Goal: Information Seeking & Learning: Learn about a topic

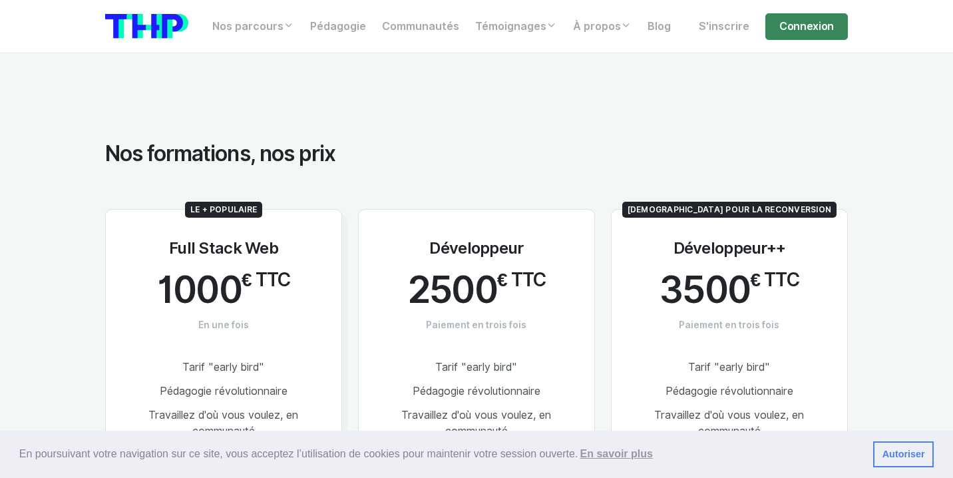
scroll to position [2386, 0]
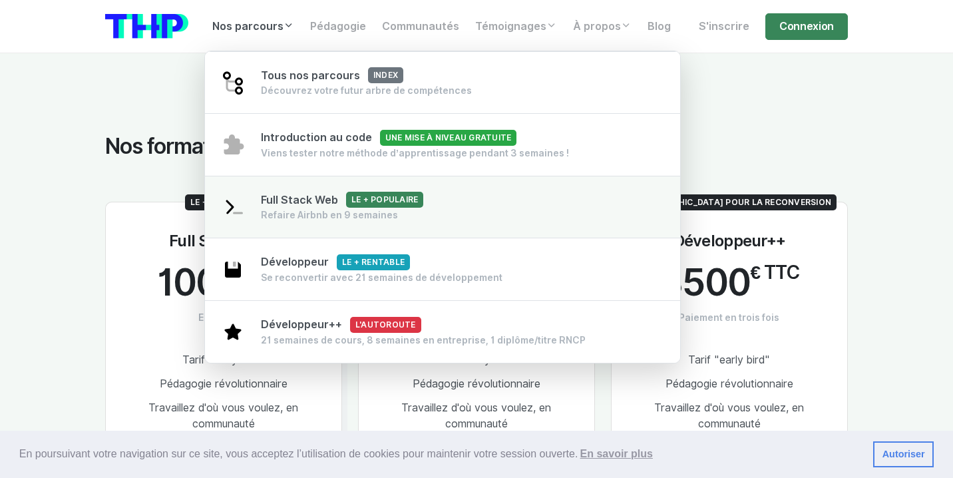
click at [337, 197] on span "Full Stack Web Le + populaire" at bounding box center [342, 200] width 162 height 13
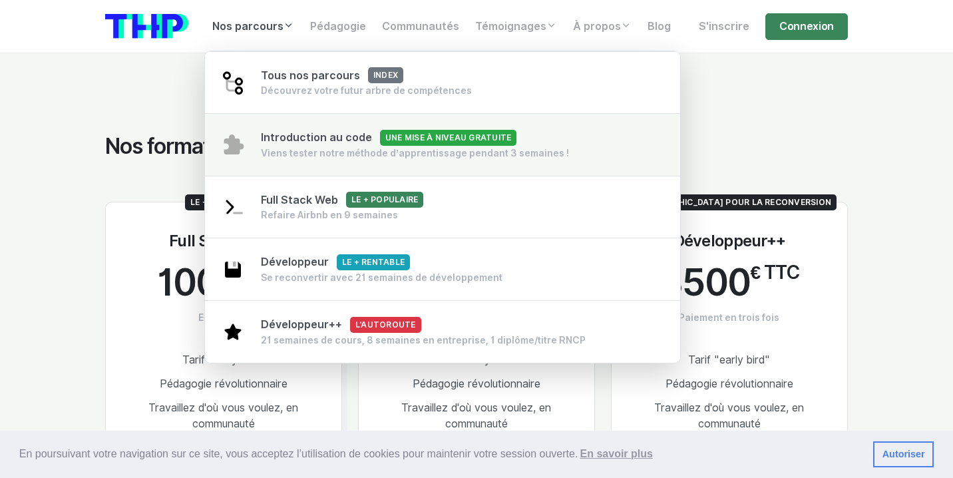
click at [352, 148] on div "Viens tester notre méthode d’apprentissage pendant 3 semaines !" at bounding box center [415, 152] width 308 height 13
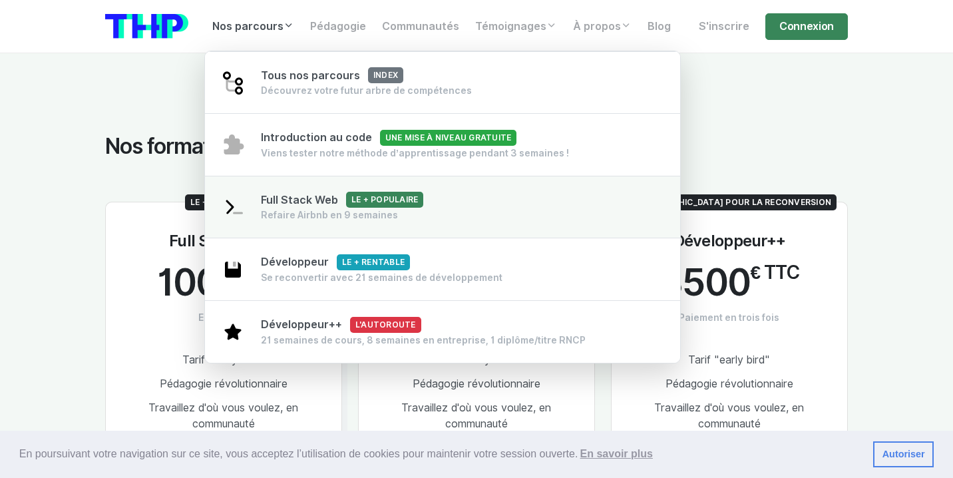
click at [355, 224] on link "Full Stack Web Le + populaire Refaire Airbnb en 9 semaines" at bounding box center [442, 207] width 475 height 63
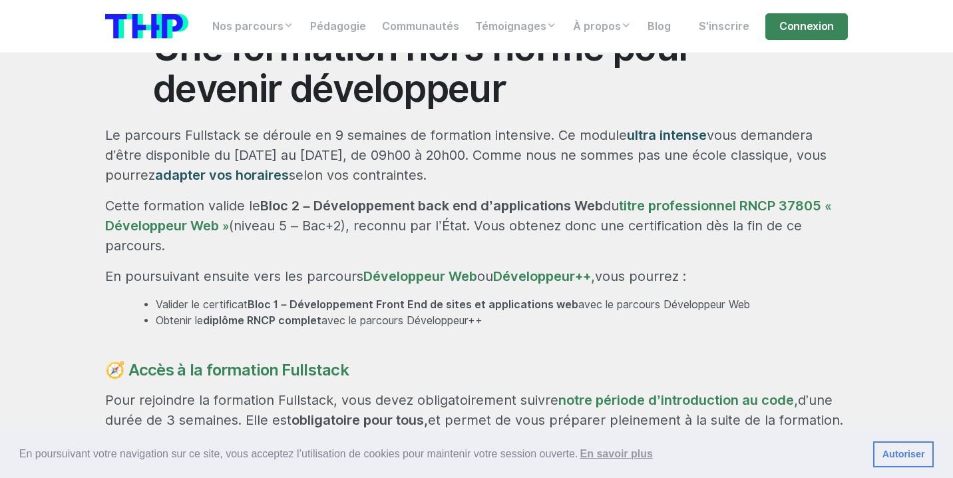
scroll to position [611, 0]
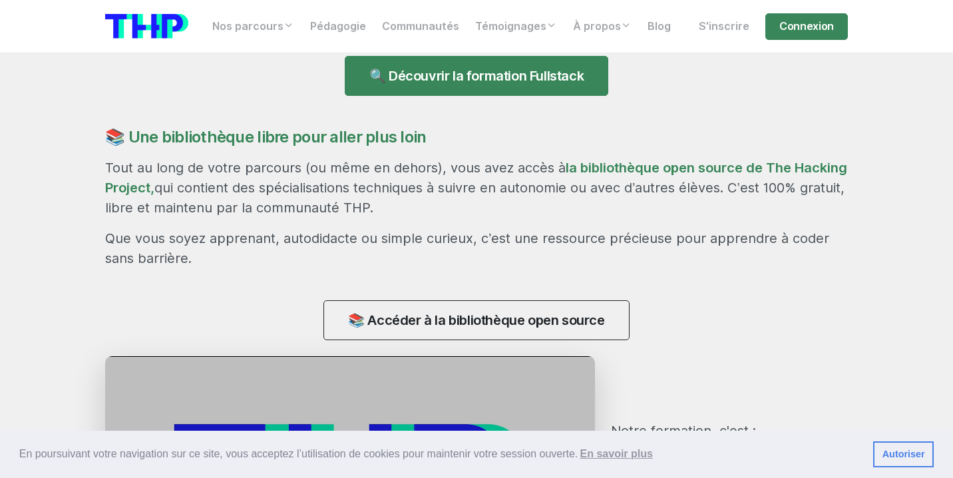
scroll to position [1049, 0]
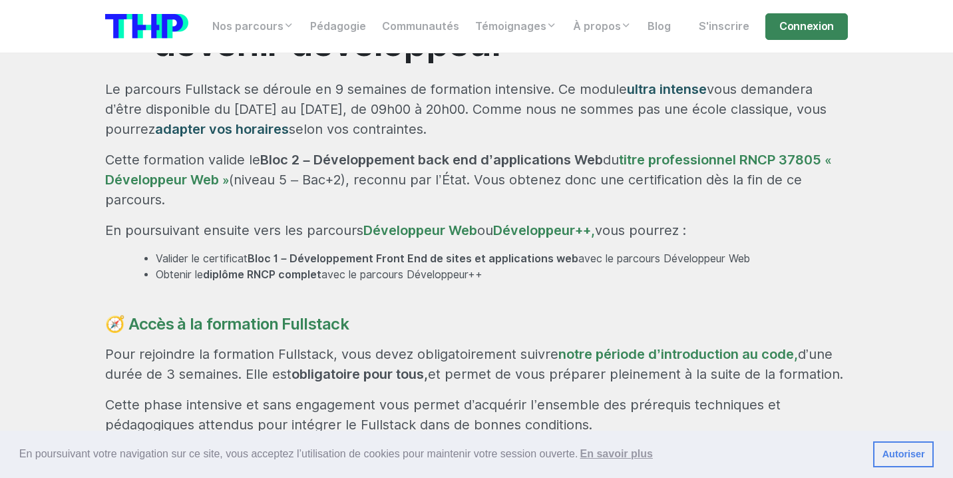
scroll to position [653, 0]
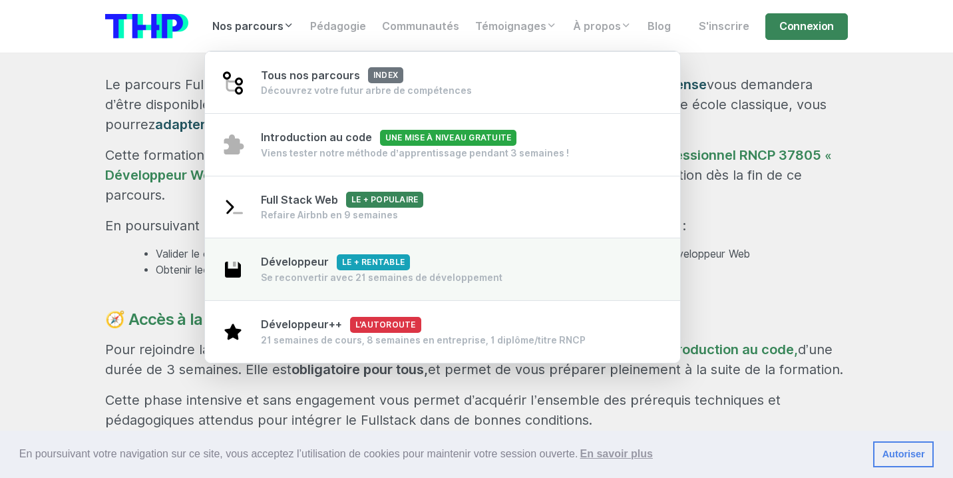
click at [337, 268] on span "Le + rentable" at bounding box center [373, 262] width 73 height 16
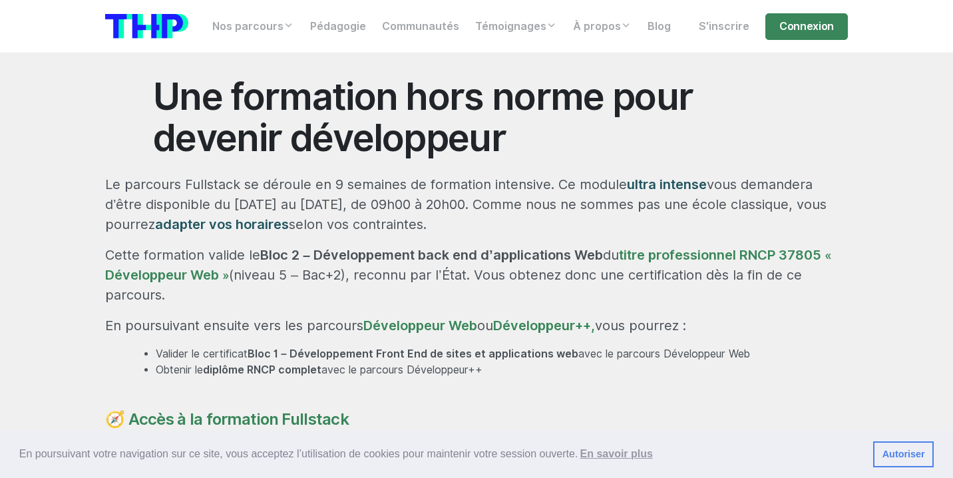
scroll to position [577, 0]
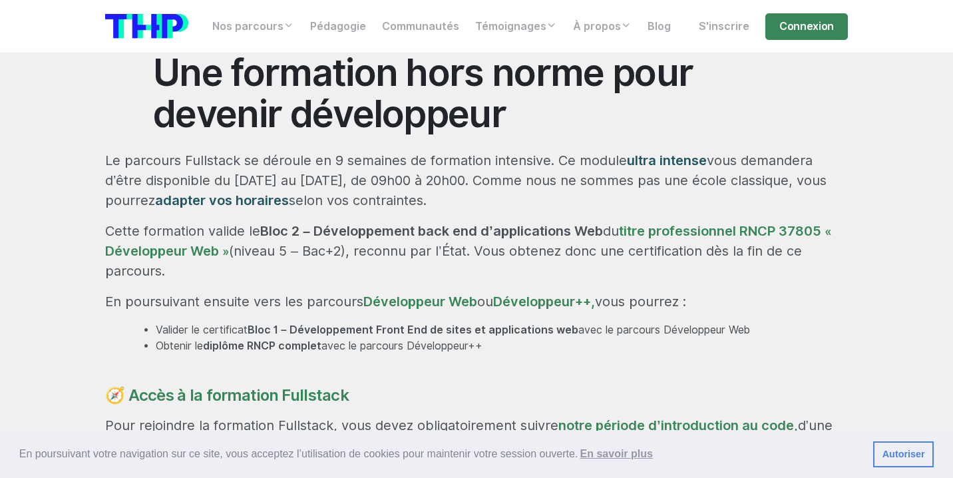
click at [555, 278] on p "Cette formation valide le Bloc 2 – Développement back end d’applications Web du…" at bounding box center [476, 251] width 742 height 60
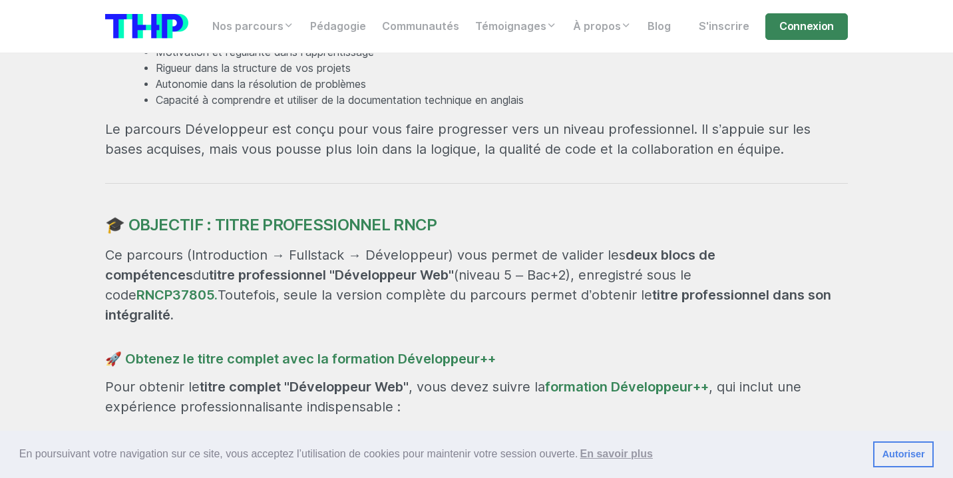
scroll to position [1071, 0]
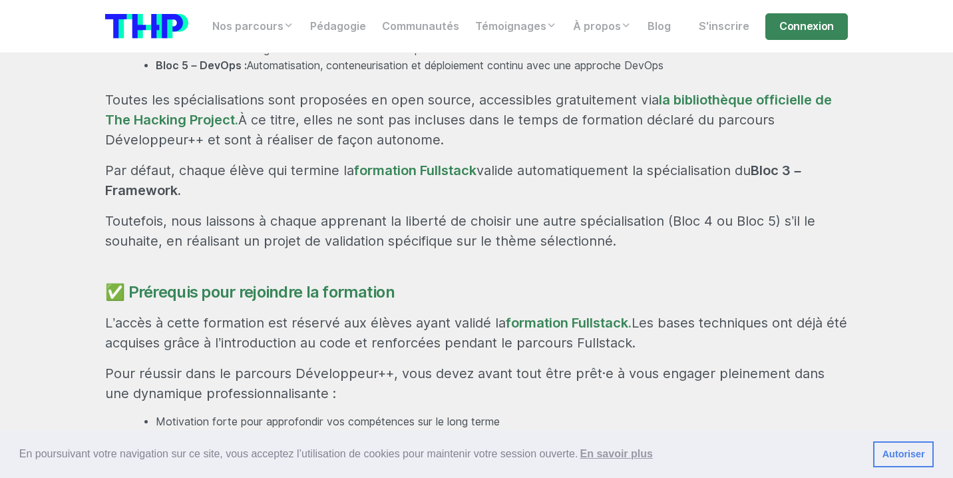
scroll to position [1285, 0]
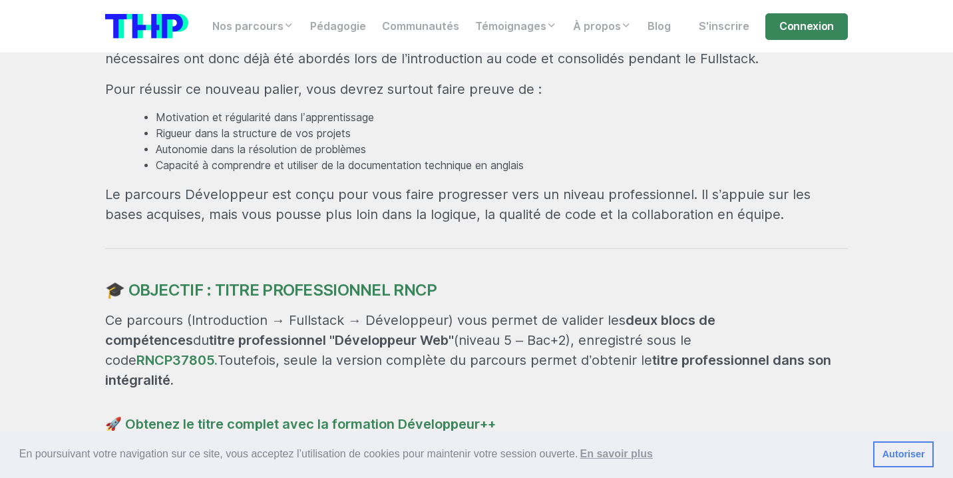
scroll to position [1011, 0]
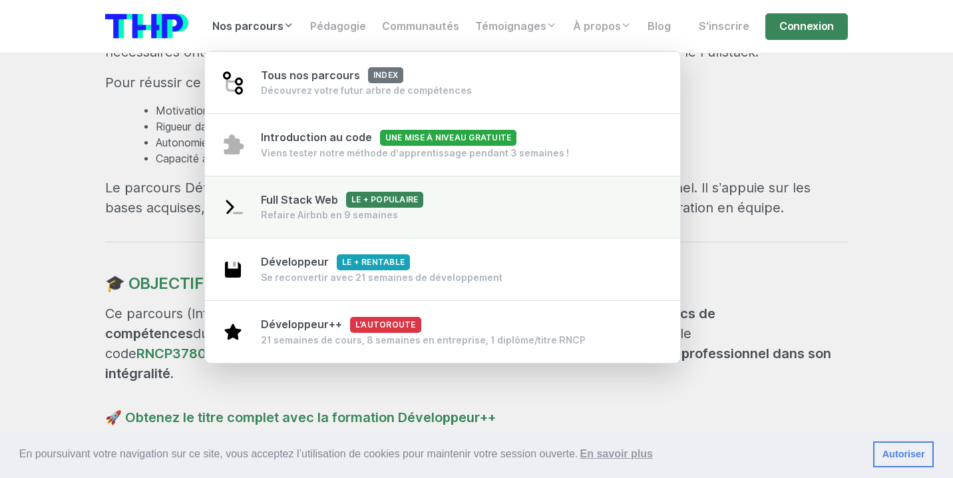
click at [306, 204] on span "Full Stack Web Le + populaire" at bounding box center [342, 200] width 162 height 13
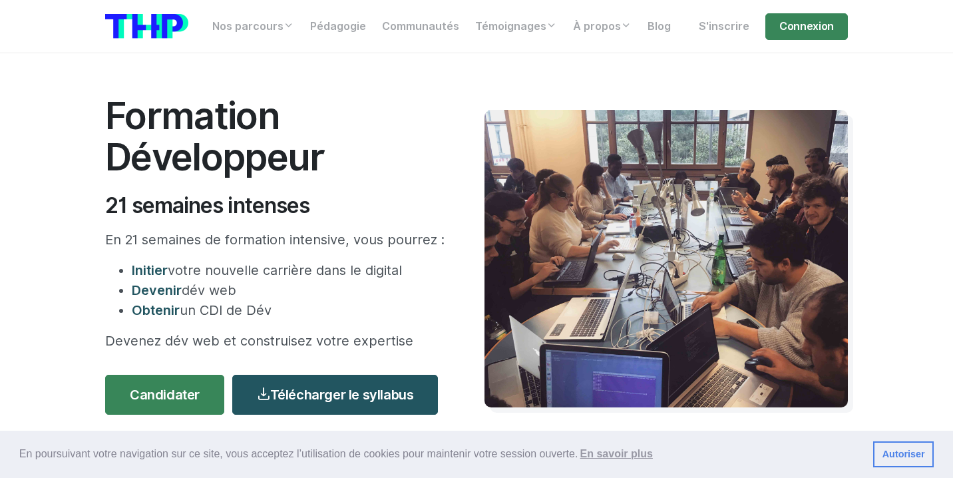
scroll to position [0, 0]
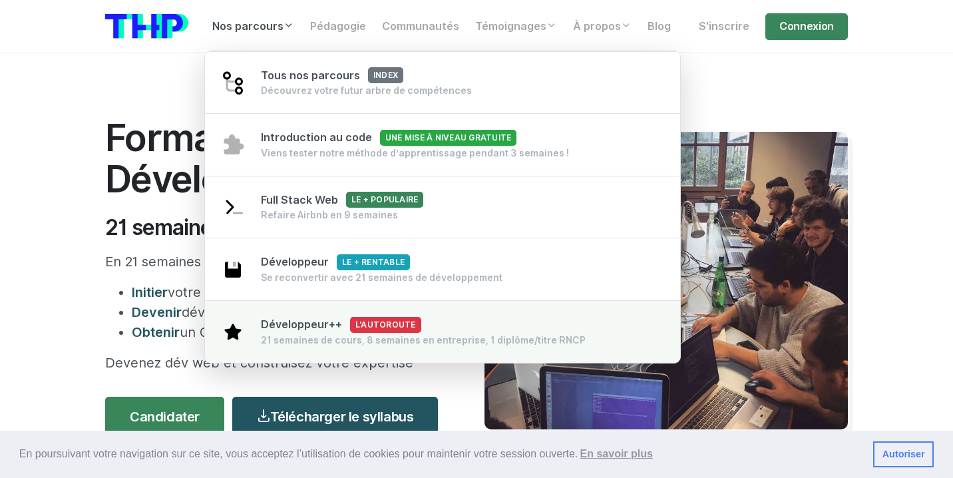
click at [330, 343] on div "21 semaines de cours, 8 semaines en entreprise, 1 diplôme/titre RNCP" at bounding box center [423, 339] width 325 height 13
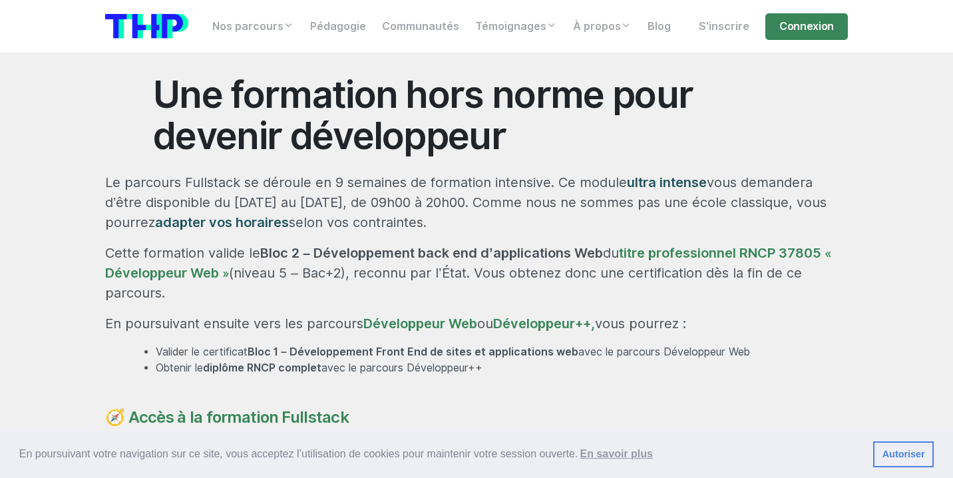
scroll to position [554, 0]
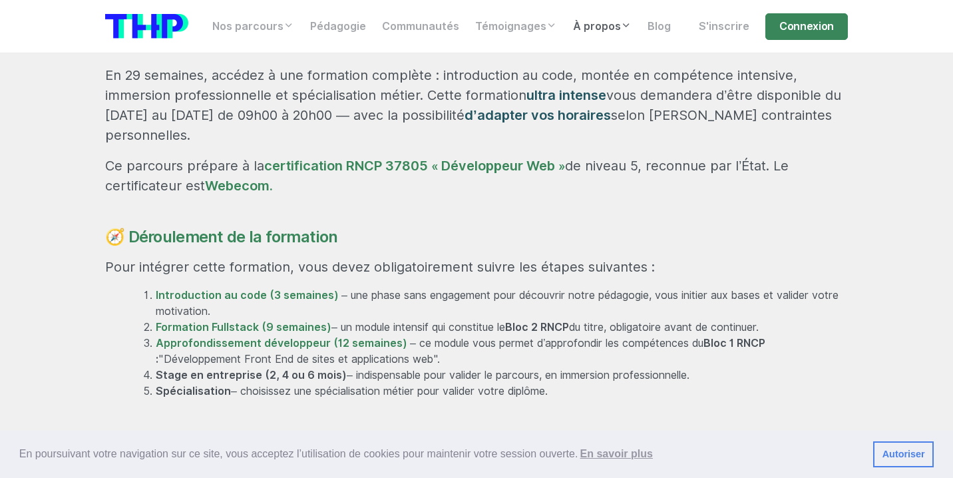
scroll to position [774, 0]
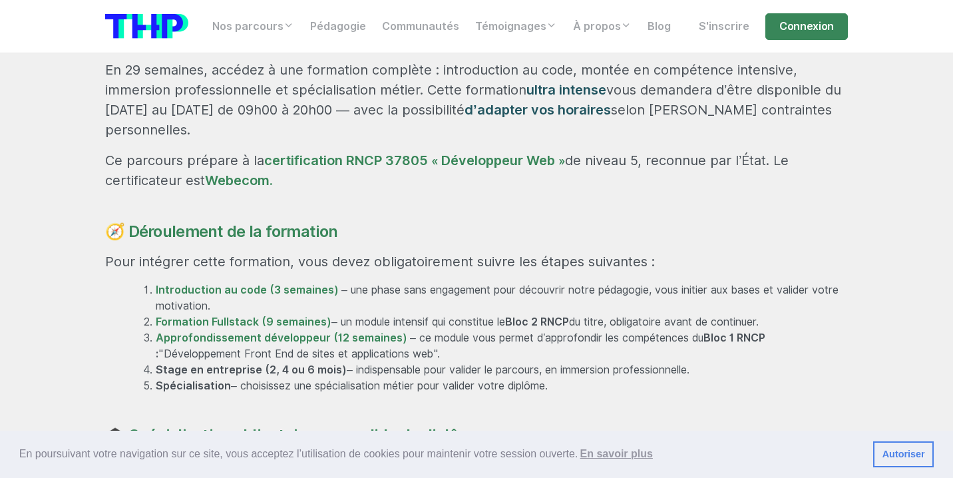
click at [519, 251] on p "Pour intégrer cette formation, vous devez obligatoirement suivre les étapes sui…" at bounding box center [476, 261] width 742 height 20
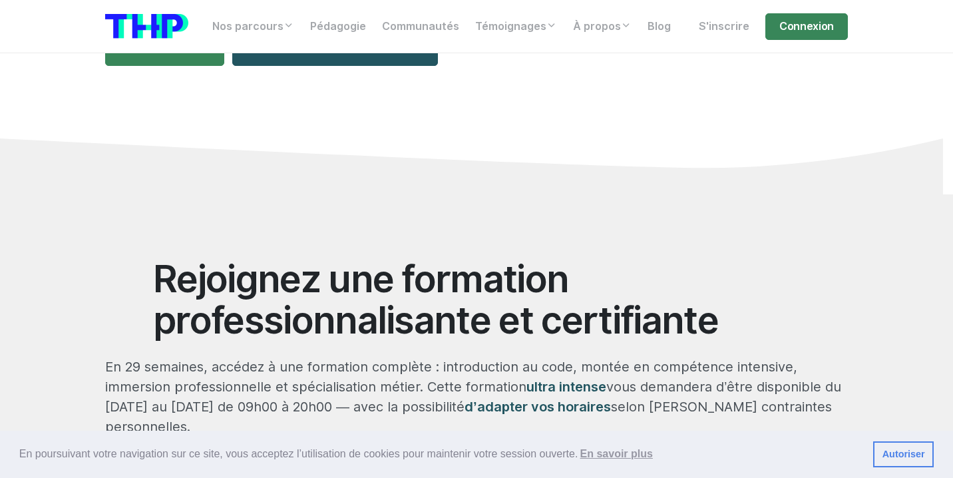
scroll to position [0, 0]
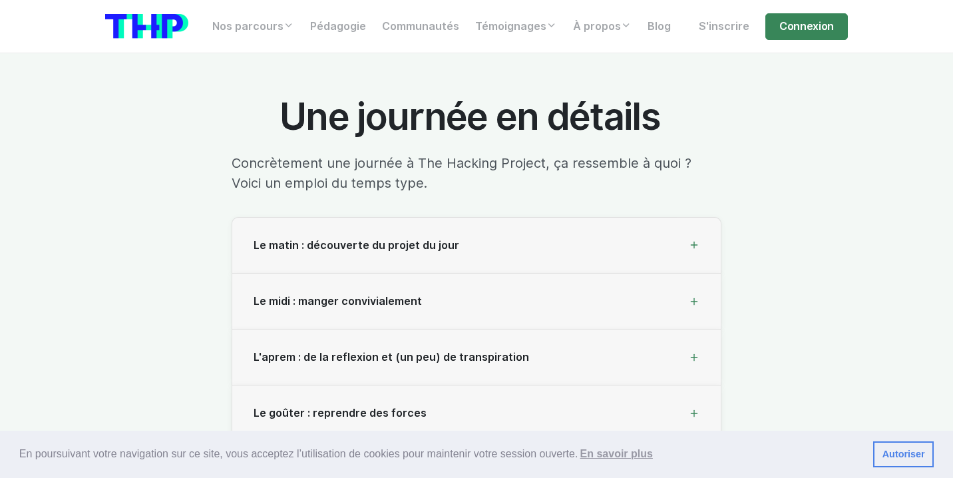
scroll to position [3910, 0]
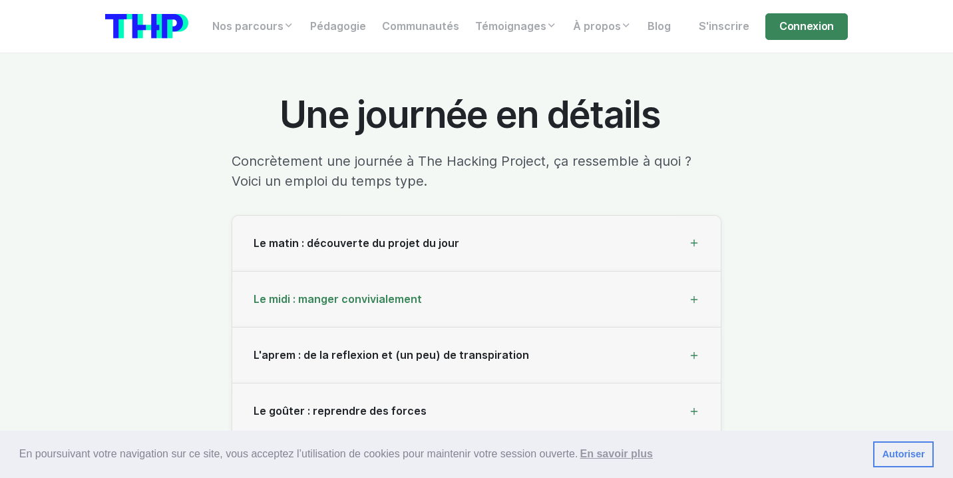
click at [679, 306] on div "Le midi : manger convivialement" at bounding box center [476, 299] width 488 height 56
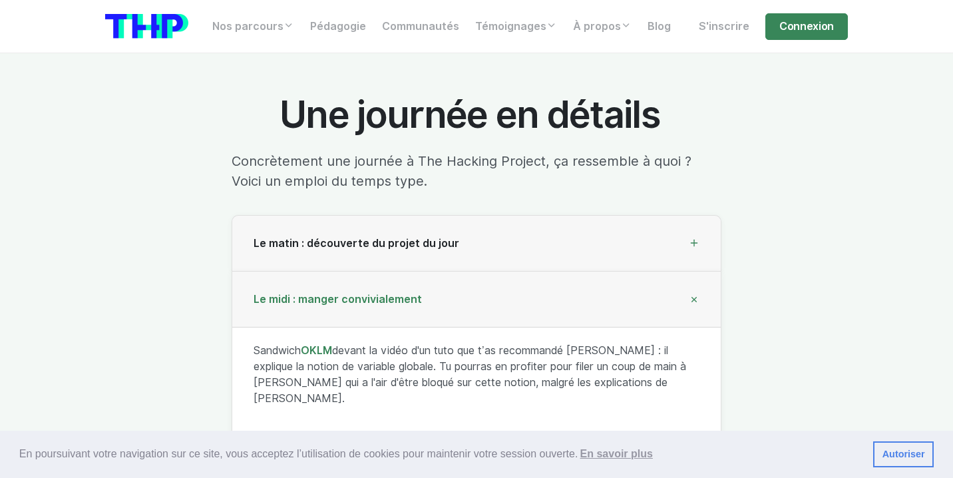
click at [694, 306] on icon at bounding box center [694, 298] width 15 height 15
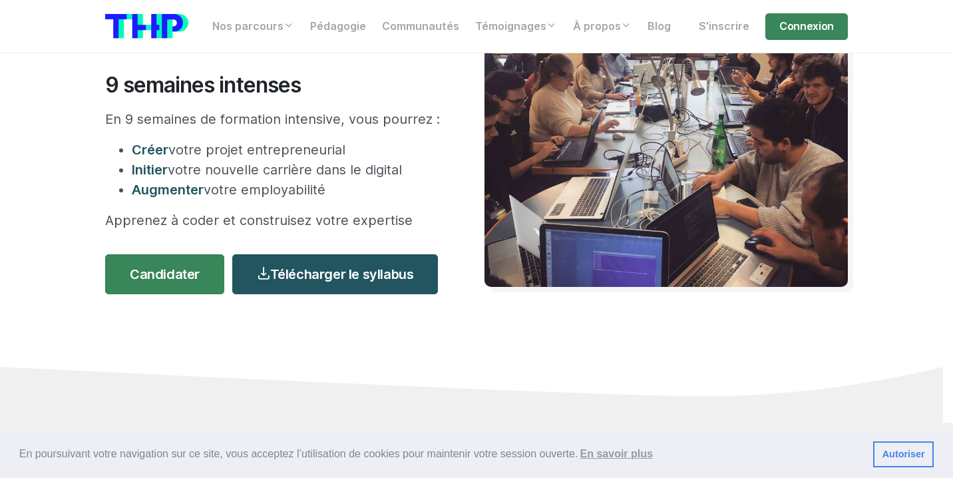
scroll to position [146, 0]
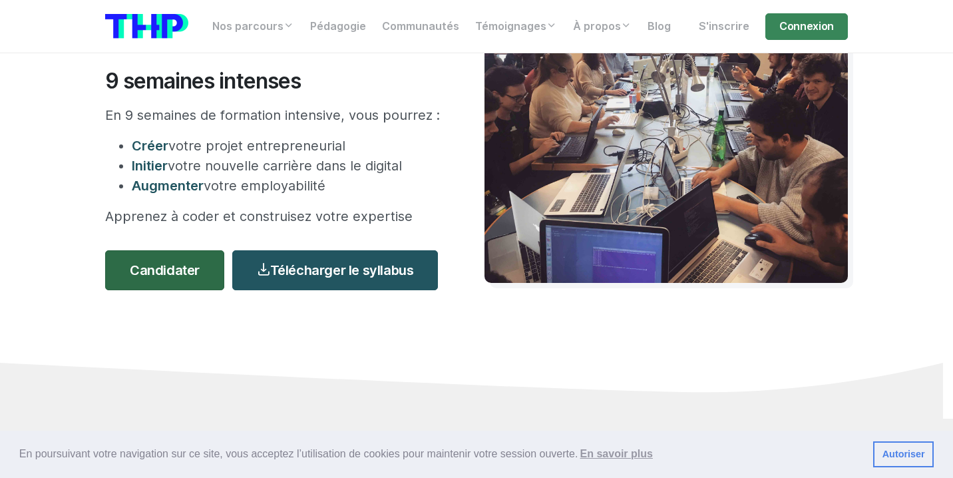
click at [157, 267] on link "Candidater" at bounding box center [164, 270] width 119 height 40
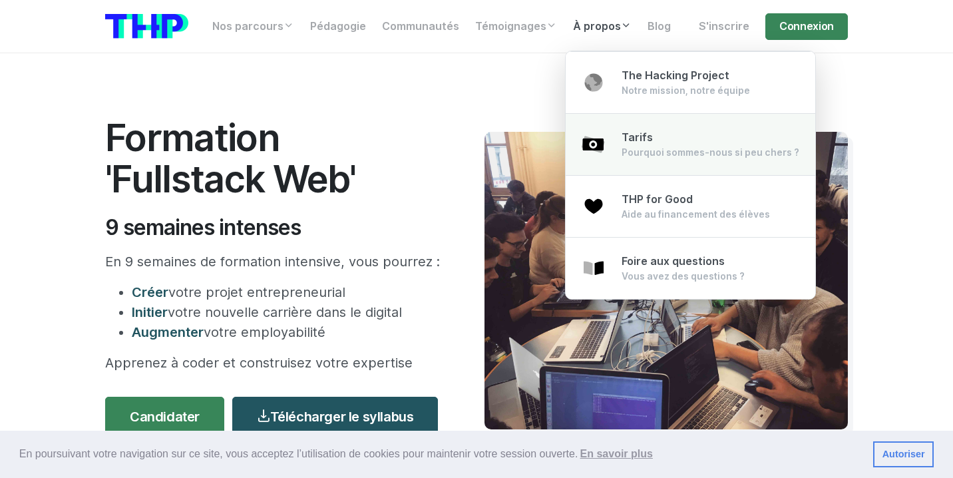
click at [647, 154] on div "Pourquoi sommes-nous si peu chers ?" at bounding box center [710, 152] width 178 height 13
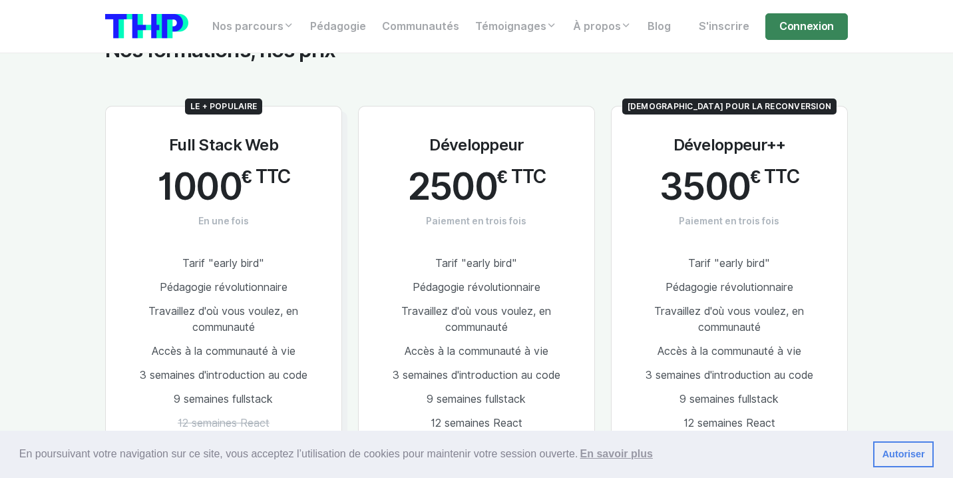
scroll to position [1690, 0]
